Goal: Information Seeking & Learning: Check status

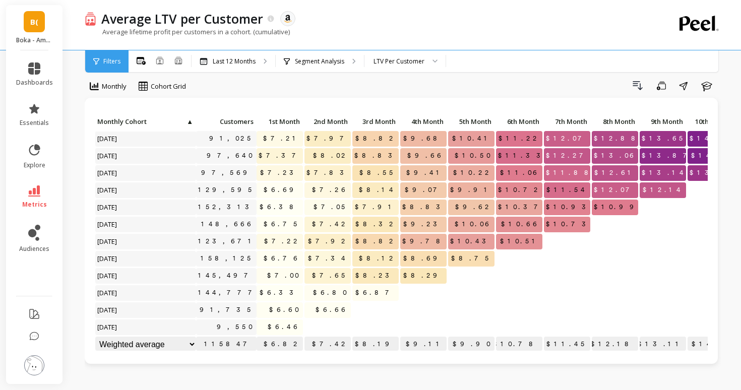
scroll to position [19, 0]
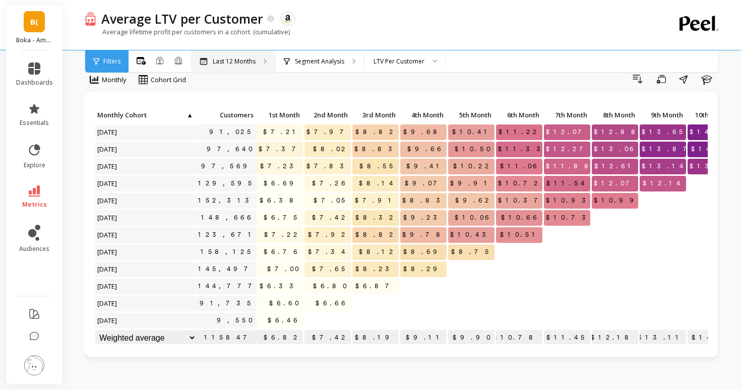
click at [245, 55] on div "Last 12 Months" at bounding box center [233, 61] width 84 height 22
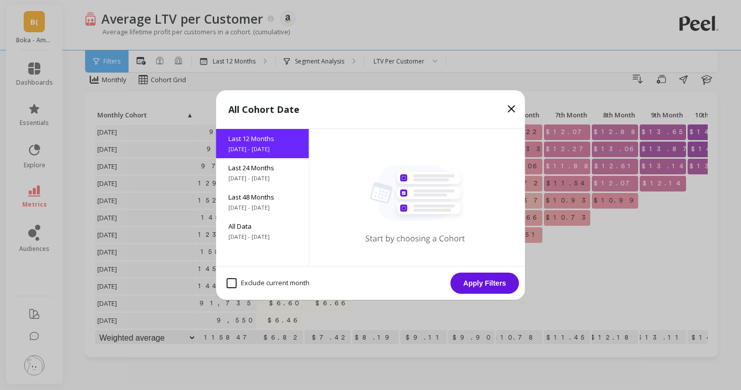
click at [261, 278] on month "Exclude current month" at bounding box center [268, 283] width 83 height 10
checkbox month "true"
click at [466, 282] on button "Apply Filters" at bounding box center [484, 283] width 69 height 21
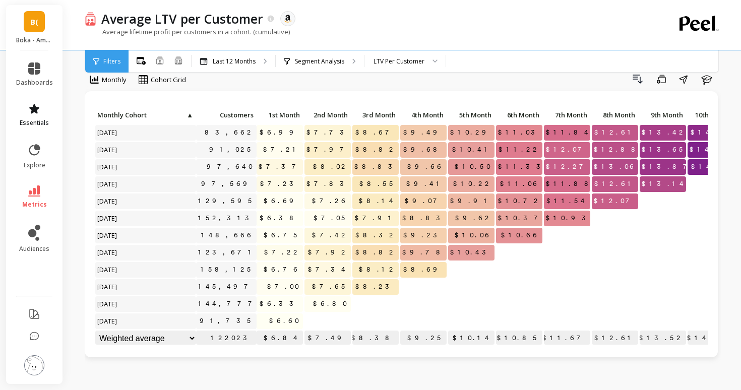
click at [34, 105] on icon at bounding box center [34, 109] width 10 height 10
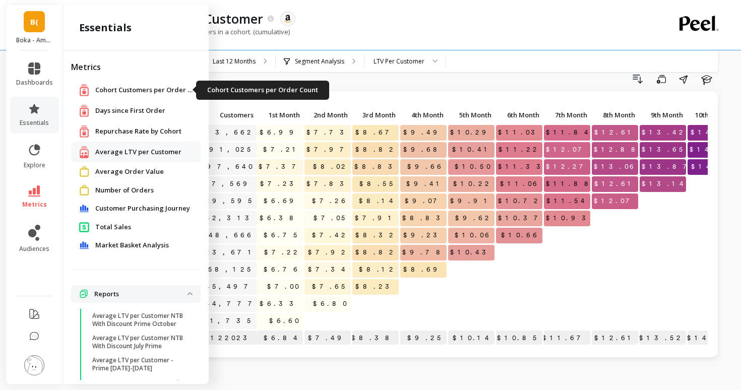
click at [106, 95] on span "Cohort Customers per Order Count" at bounding box center [145, 90] width 101 height 10
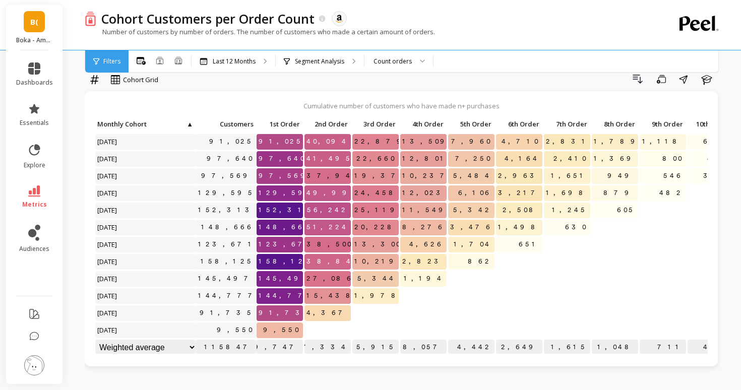
scroll to position [1, 0]
click at [38, 187] on icon at bounding box center [34, 190] width 12 height 11
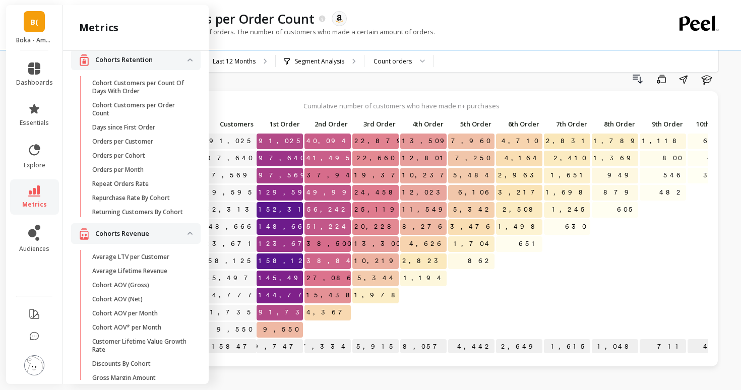
scroll to position [0, 0]
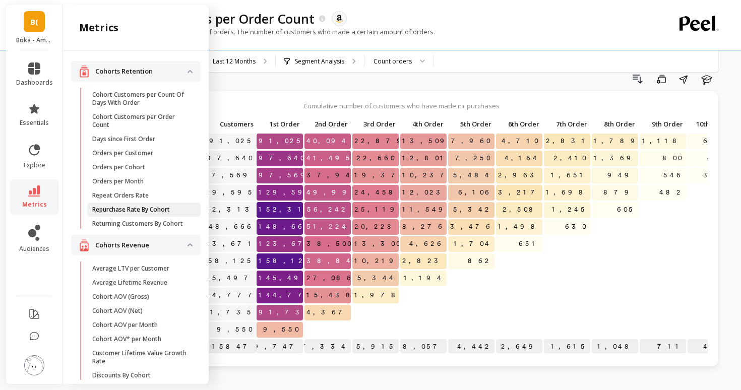
click at [133, 210] on p "Repurchase Rate By Cohort" at bounding box center [131, 210] width 78 height 8
